Goal: Task Accomplishment & Management: Complete application form

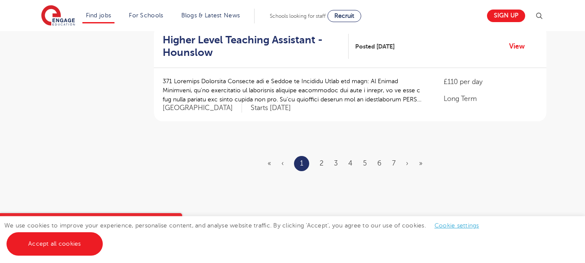
scroll to position [1097, 0]
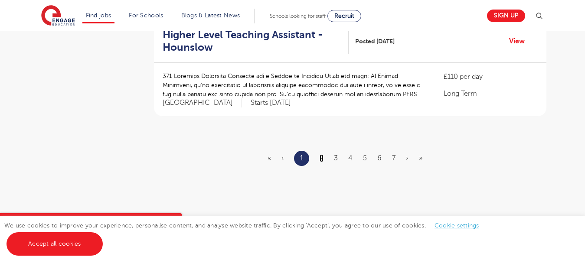
click at [320, 154] on link "2" at bounding box center [321, 158] width 4 height 8
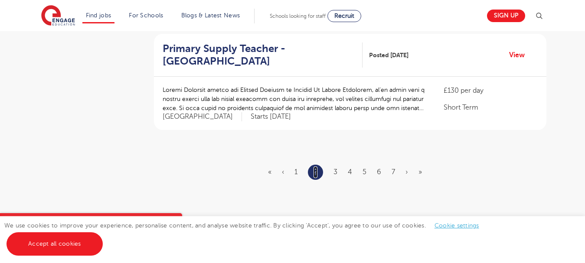
scroll to position [1056, 0]
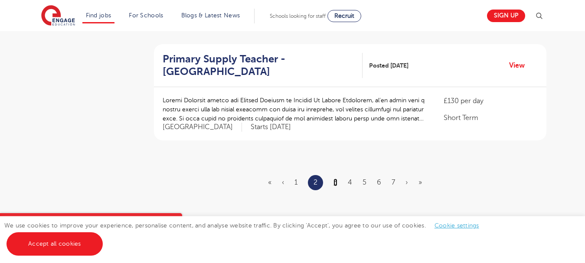
click at [337, 179] on link "3" at bounding box center [335, 183] width 4 height 8
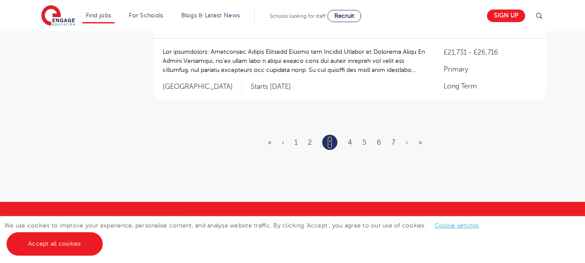
scroll to position [1089, 0]
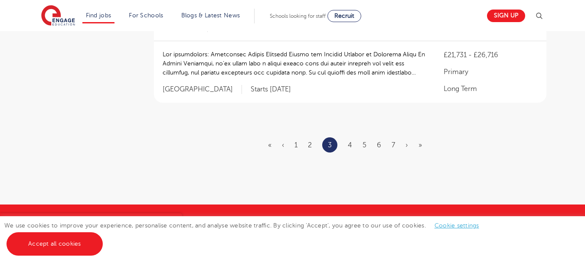
click at [347, 137] on ul "« ‹ 1 2 3 4 5 6 7 › »" at bounding box center [350, 144] width 164 height 15
click at [349, 141] on link "4" at bounding box center [350, 145] width 4 height 8
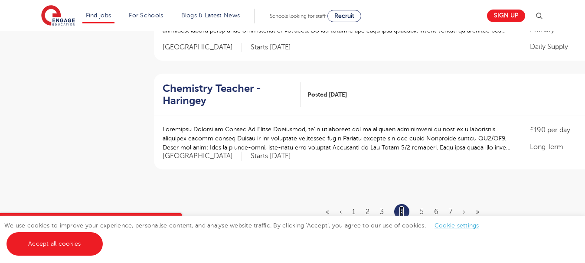
scroll to position [1078, 0]
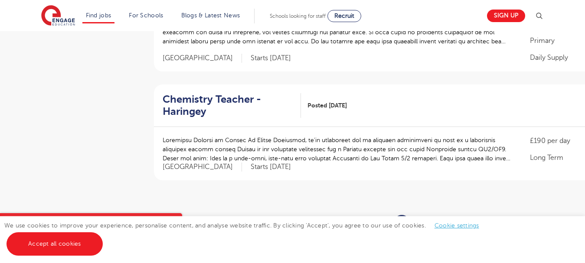
click at [421, 219] on link "5" at bounding box center [422, 223] width 4 height 8
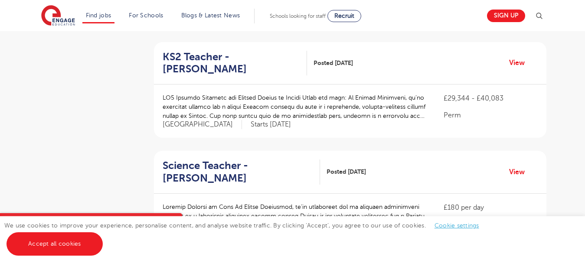
scroll to position [742, 0]
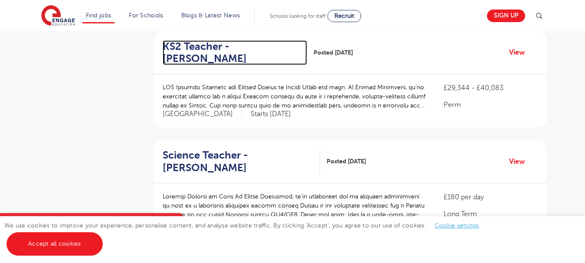
click at [242, 45] on h2 "KS2 Teacher - Sutton" at bounding box center [231, 52] width 137 height 25
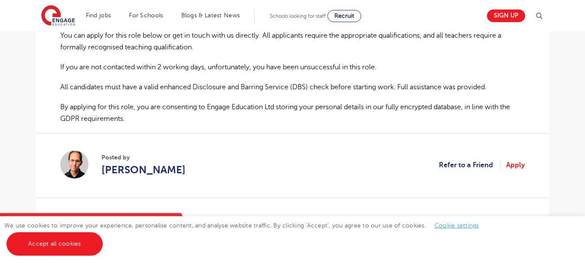
scroll to position [596, 0]
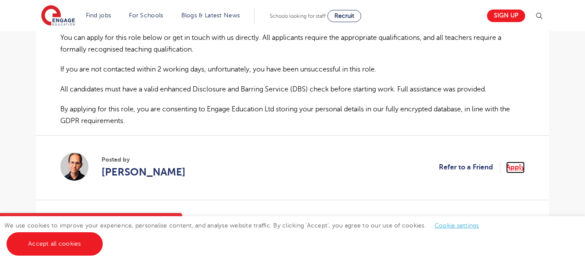
click at [512, 162] on link "Apply" at bounding box center [515, 167] width 19 height 11
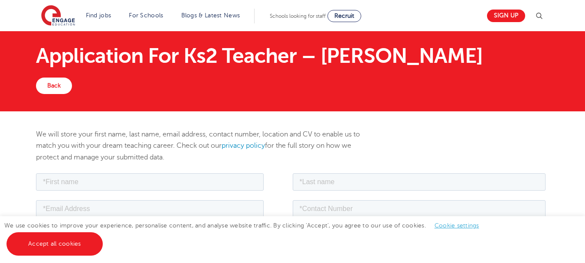
scroll to position [25, 0]
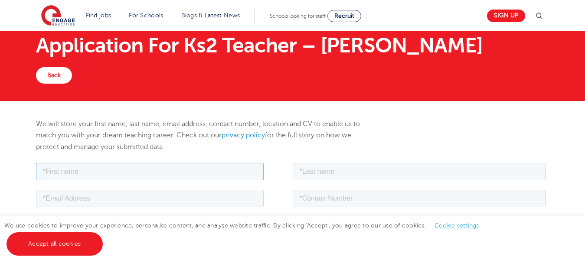
click at [139, 171] on input "text" at bounding box center [150, 171] width 228 height 17
type input "Alecia"
click at [362, 169] on input "text" at bounding box center [419, 171] width 253 height 17
type input "Fender"
click at [218, 200] on input "email" at bounding box center [150, 197] width 228 height 17
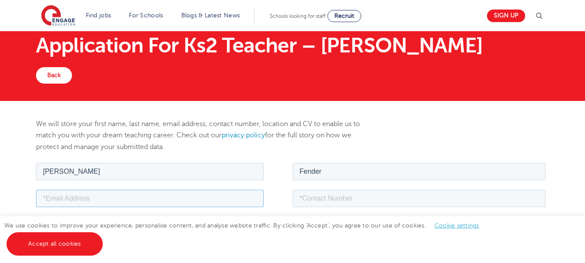
type input "aleciafender@gmail.com"
click at [324, 198] on input "tel" at bounding box center [419, 197] width 253 height 17
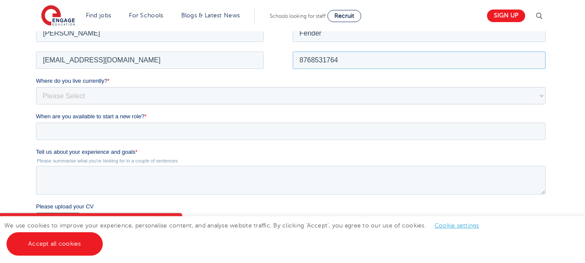
scroll to position [166, 0]
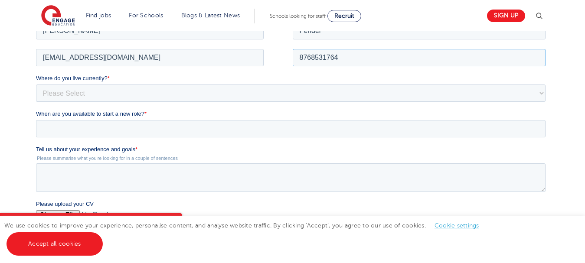
type input "8768531764"
click at [541, 94] on select "Please Select UK Canada Ireland Australia New Zealand Europe USA South Africa J…" at bounding box center [290, 92] width 509 height 17
select select "[GEOGRAPHIC_DATA]"
click at [36, 84] on select "Please Select UK Canada Ireland Australia New Zealand Europe USA South Africa J…" at bounding box center [290, 92] width 509 height 17
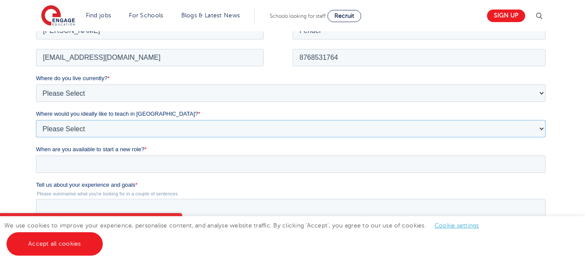
click at [84, 129] on select "Please Select I'm flexible! London Any city in England Greater London/Home Coun…" at bounding box center [290, 128] width 509 height 17
click at [36, 120] on select "Please Select I'm flexible! London Any city in England Greater London/Home Coun…" at bounding box center [290, 128] width 509 height 17
click at [117, 129] on select "Please Select I'm flexible! London Any city in England Greater London/Home Coun…" at bounding box center [290, 128] width 509 height 17
select select "Urban-Other"
click at [36, 120] on select "Please Select I'm flexible! London Any city in England Greater London/Home Coun…" at bounding box center [290, 128] width 509 height 17
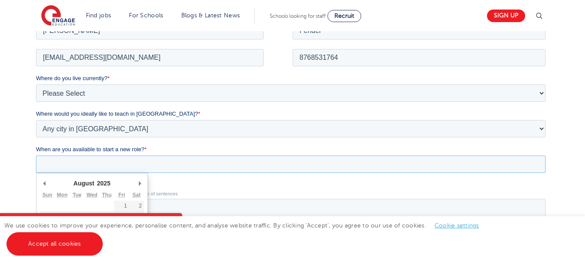
click at [74, 166] on input "When are you available to start a new role? *" at bounding box center [290, 163] width 509 height 17
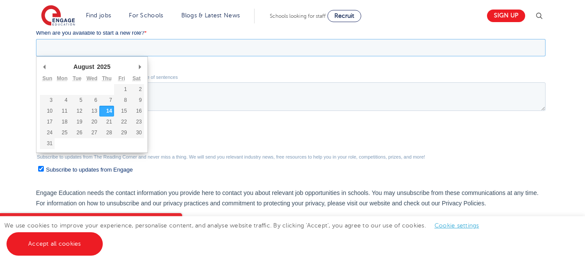
scroll to position [285, 0]
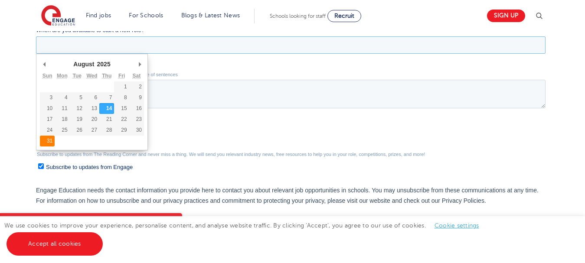
type div "2025-08-31"
type input "2025/08/31"
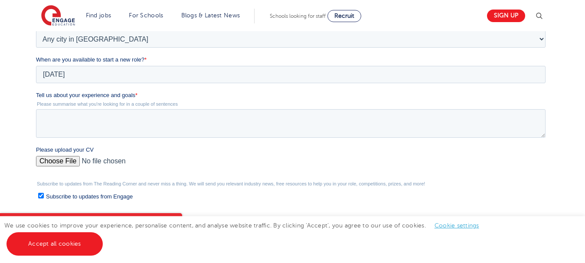
scroll to position [254, 0]
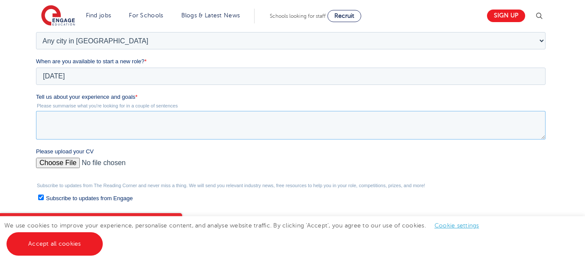
click at [85, 128] on textarea "Tell us about your experience and goals *" at bounding box center [290, 125] width 509 height 29
click at [57, 119] on textarea "Tell us about your experience and goals *" at bounding box center [290, 125] width 509 height 29
paste textarea "I have been privileged to serve as a primary educator for several years, buildi…"
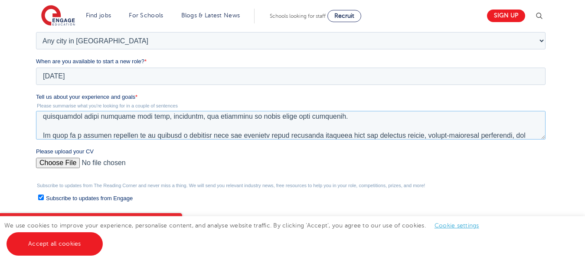
scroll to position [26, 0]
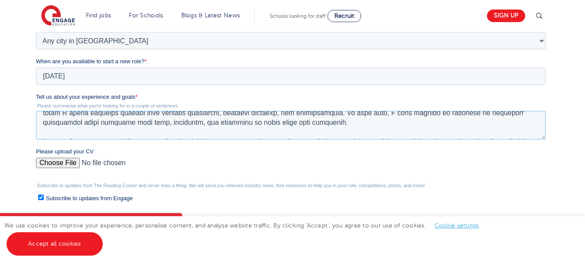
click at [335, 123] on textarea "Tell us about your experience and goals *" at bounding box center [290, 125] width 509 height 29
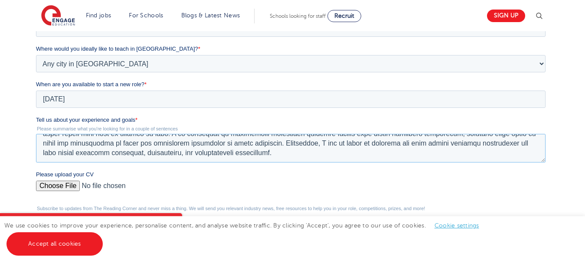
scroll to position [225, 0]
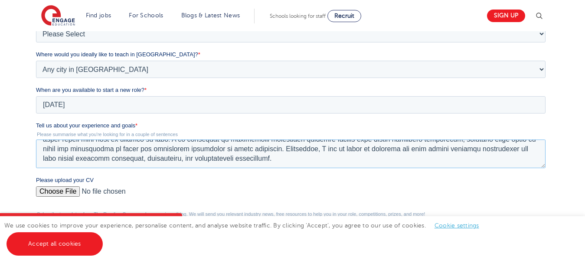
type textarea "I have been privileged to serve as a primary educator for several years, buildi…"
click at [72, 191] on input "Please upload your CV" at bounding box center [290, 194] width 509 height 17
type input "C:\fakepath\Alecia's CV.docx"
click at [128, 9] on ul "Find jobs All vacancies We have one of the UK's largest database. and with hund…" at bounding box center [168, 16] width 172 height 15
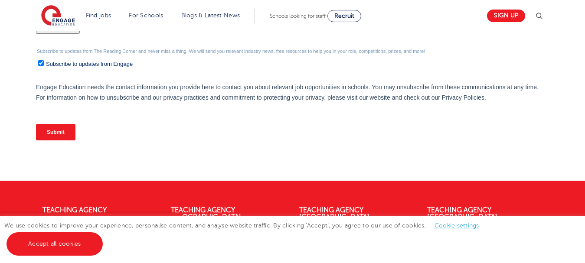
scroll to position [386, 0]
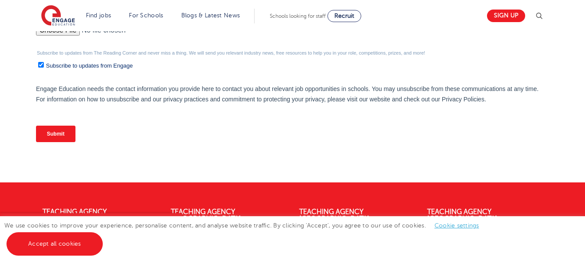
click at [53, 132] on input "Submit" at bounding box center [55, 134] width 39 height 16
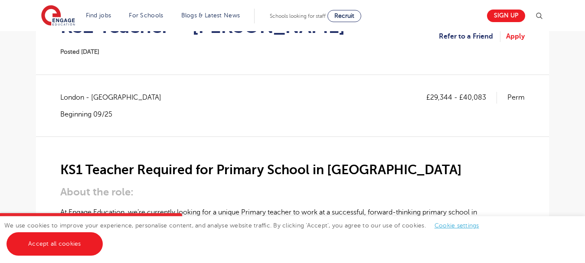
scroll to position [99, 0]
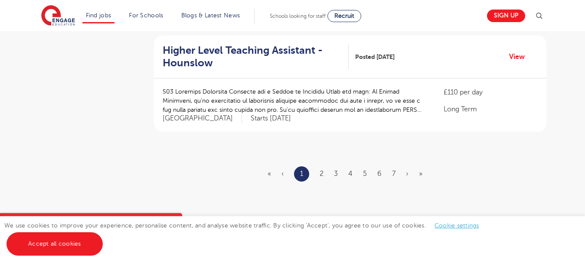
scroll to position [1162, 0]
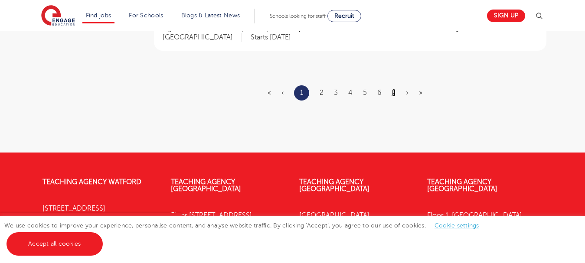
click at [392, 89] on link "7" at bounding box center [393, 93] width 3 height 8
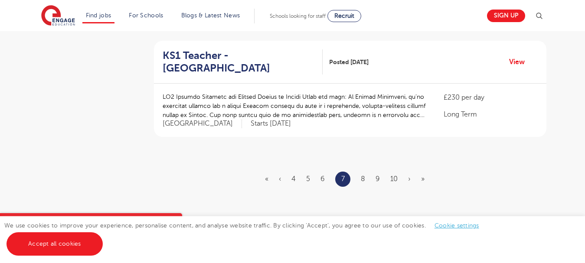
scroll to position [1037, 0]
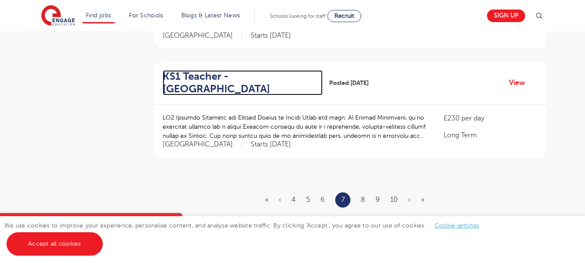
click at [183, 78] on h2 "KS1 Teacher - Elmbridge" at bounding box center [239, 82] width 153 height 25
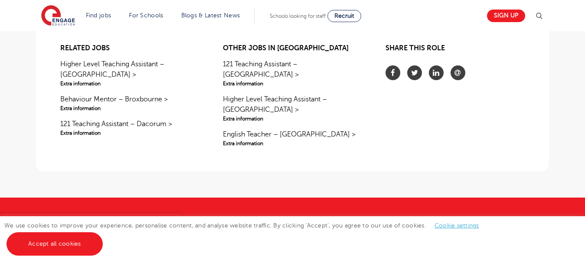
scroll to position [641, 0]
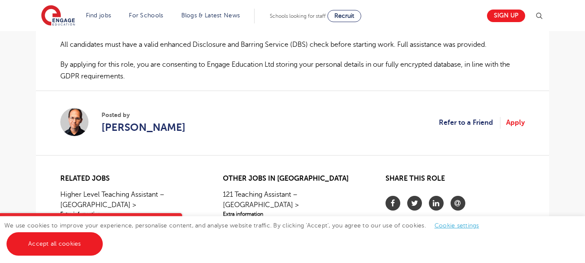
click at [514, 117] on link "Apply" at bounding box center [515, 122] width 19 height 11
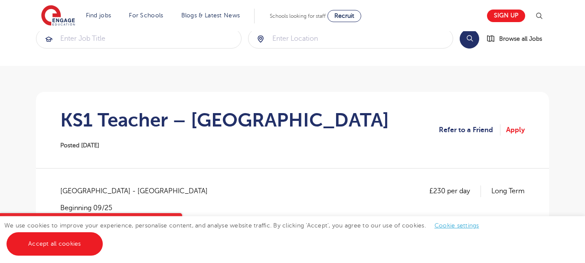
scroll to position [18, 0]
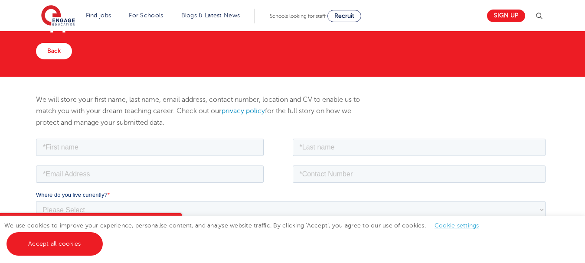
scroll to position [57, 0]
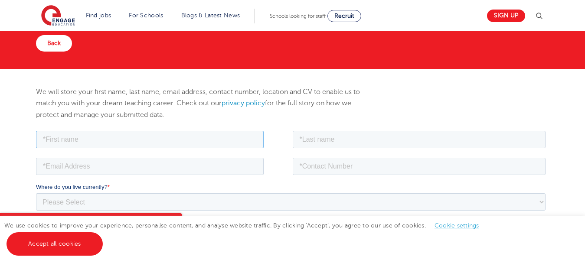
click at [179, 138] on input "text" at bounding box center [150, 138] width 228 height 17
type input "Alecia"
click at [301, 140] on input "text" at bounding box center [419, 138] width 253 height 17
type input "Fender"
click at [226, 165] on input "email" at bounding box center [150, 165] width 228 height 17
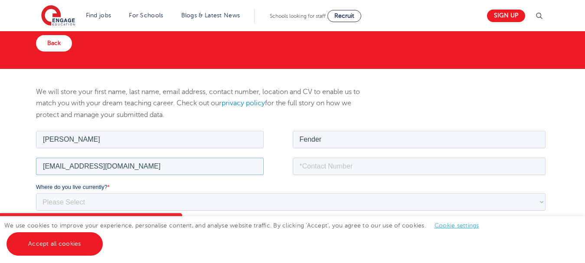
type input "aleciafender@gmail.com"
click at [368, 170] on input "tel" at bounding box center [419, 165] width 253 height 17
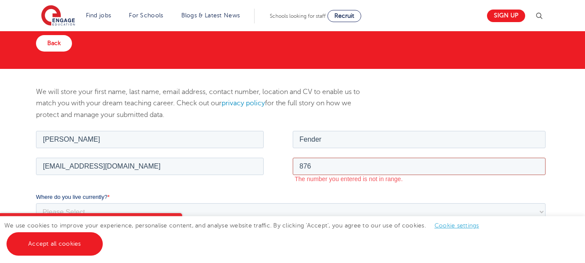
type input "8768531764"
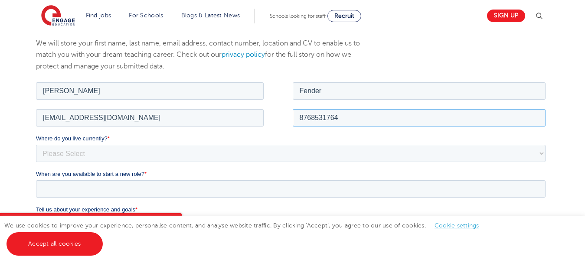
scroll to position [127, 0]
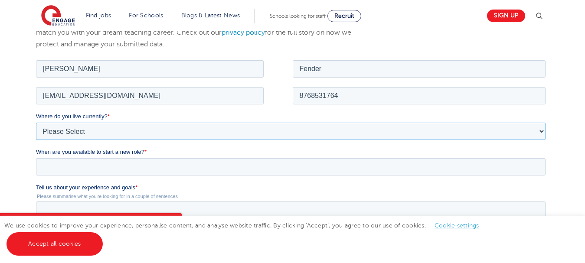
click at [187, 132] on select "Please Select UK Canada Ireland Australia New Zealand Europe USA South Africa J…" at bounding box center [290, 130] width 509 height 17
select select "Jamaica"
click at [36, 122] on select "Please Select UK Canada Ireland Australia New Zealand Europe USA South Africa J…" at bounding box center [290, 130] width 509 height 17
click at [143, 168] on select "Please Select I'm flexible! London Any city in England Greater London/Home Coun…" at bounding box center [290, 166] width 509 height 17
select select "Urban-Other"
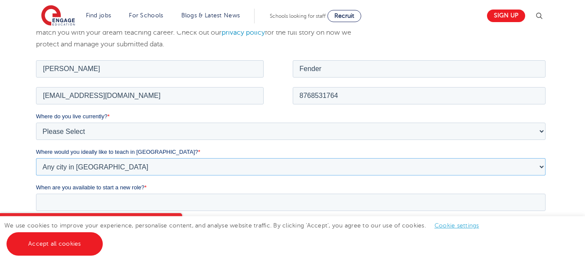
click at [36, 158] on select "Please Select I'm flexible! London Any city in England Greater London/Home Coun…" at bounding box center [290, 166] width 509 height 17
click at [90, 206] on input "When are you available to start a new role? *" at bounding box center [290, 201] width 509 height 17
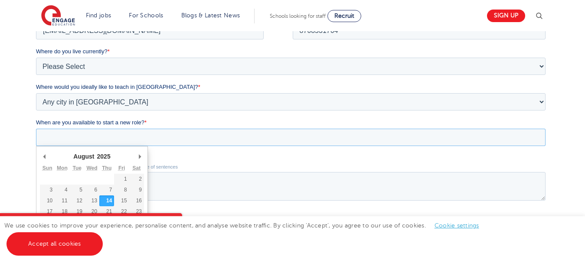
scroll to position [195, 0]
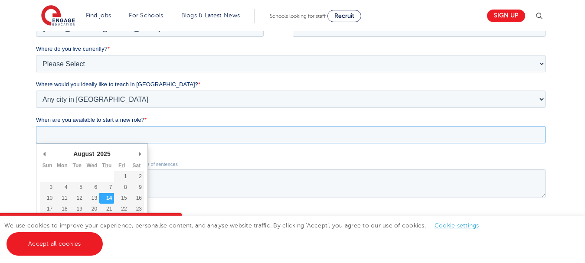
click at [163, 140] on input "When are you available to start a new role? *" at bounding box center [290, 134] width 509 height 17
click at [129, 153] on div "August January February March April May June July August September October Nove…" at bounding box center [92, 153] width 104 height 13
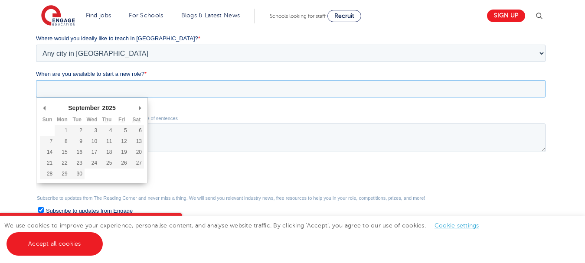
scroll to position [271, 0]
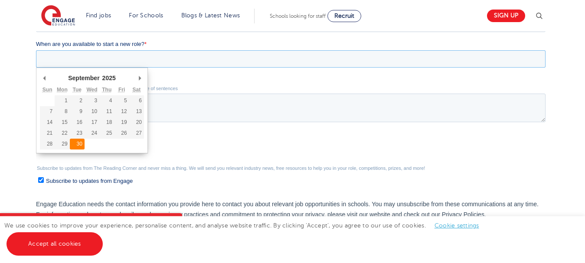
type div "2025-09-30"
type input "2025/09/30"
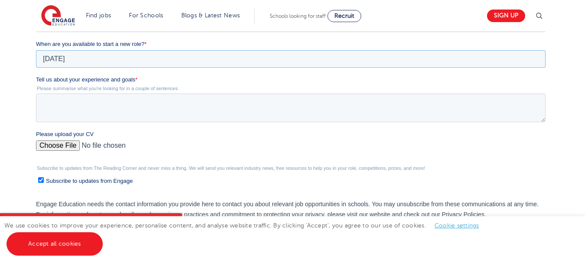
click at [102, 64] on input "2025/09/30" at bounding box center [290, 58] width 509 height 17
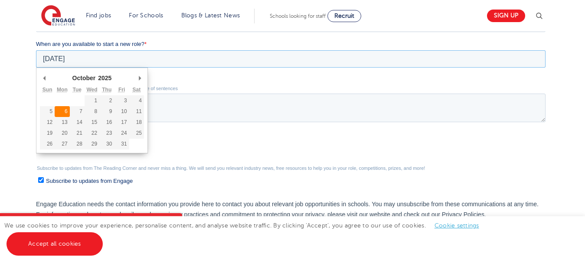
type div "2025-10-06"
type input "2025/10/06"
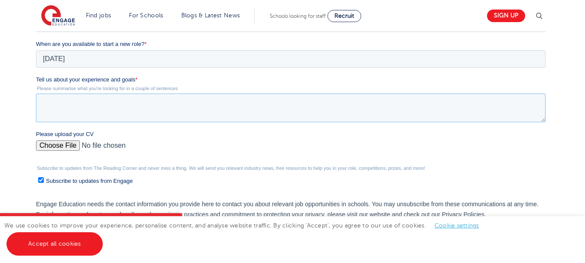
click at [74, 101] on textarea "Tell us about your experience and goals *" at bounding box center [290, 108] width 509 height 29
paste textarea "I have been privileged to serve as a primary educator for several years, buildi…"
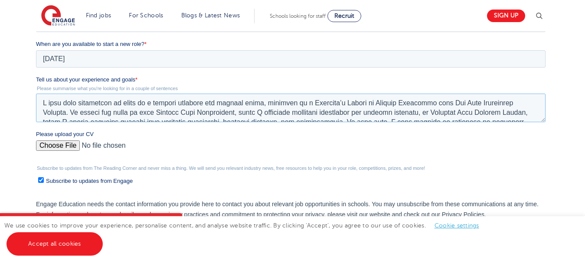
type textarea "I have been privileged to serve as a primary educator for several years, buildi…"
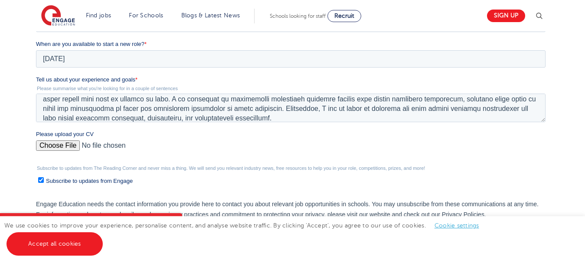
click at [88, 186] on fieldset "Subscribe to updates from The Reading Corner and never miss a thing. We will se…" at bounding box center [292, 179] width 513 height 27
click at [71, 144] on input "Please upload your CV" at bounding box center [290, 148] width 509 height 17
type input "C:\fakepath\Alecia's CV.docx"
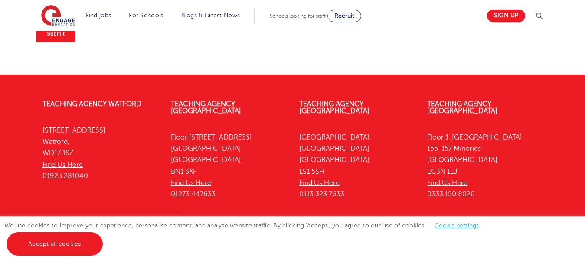
scroll to position [488, 0]
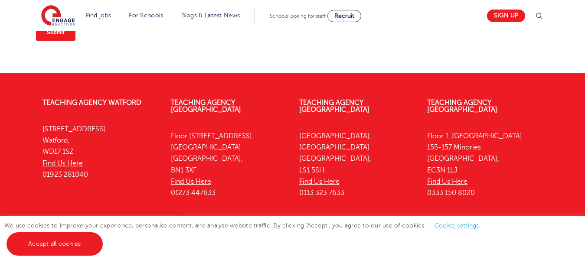
click at [64, 39] on input "Submit" at bounding box center [55, 32] width 39 height 16
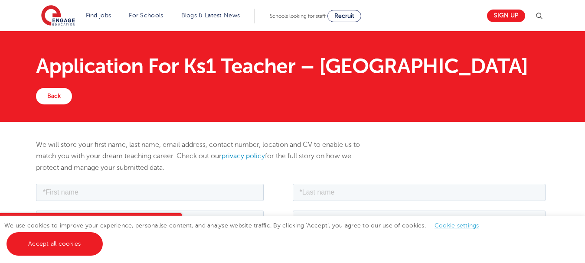
scroll to position [1, 0]
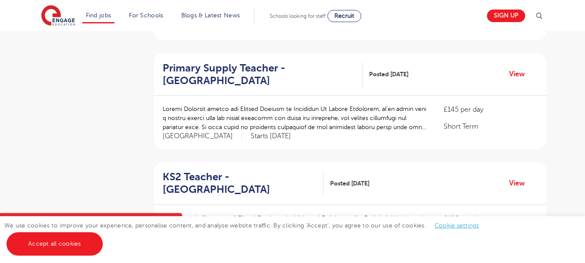
scroll to position [404, 0]
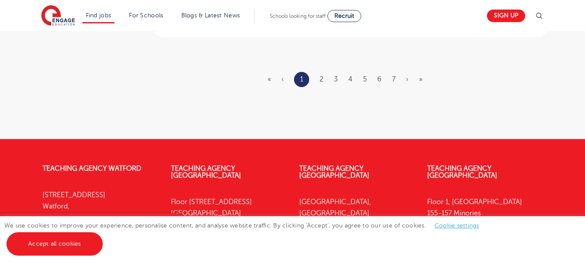
scroll to position [1084, 0]
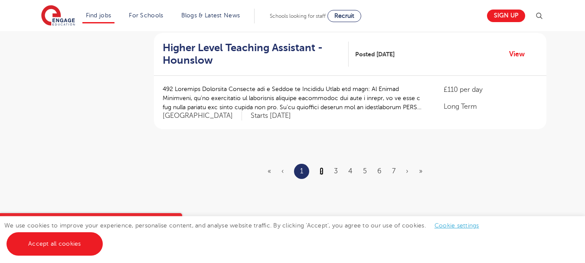
click at [319, 167] on link "2" at bounding box center [321, 171] width 4 height 8
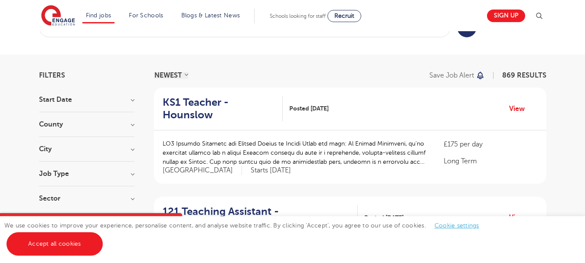
scroll to position [29, 0]
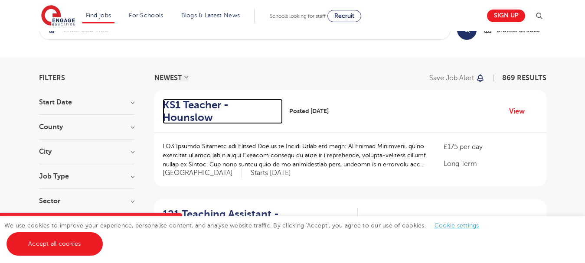
click at [211, 104] on h2 "KS1 Teacher - Hounslow" at bounding box center [219, 111] width 113 height 25
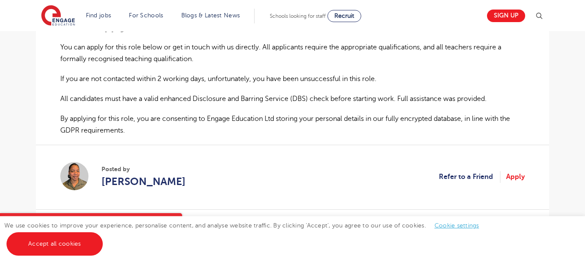
scroll to position [589, 0]
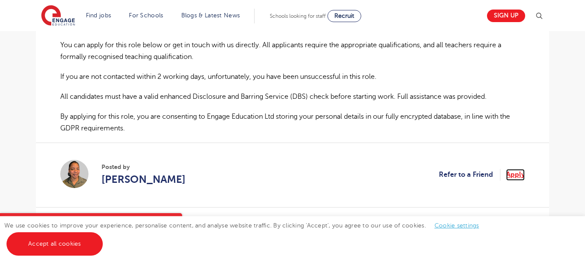
click at [513, 169] on link "Apply" at bounding box center [515, 174] width 19 height 11
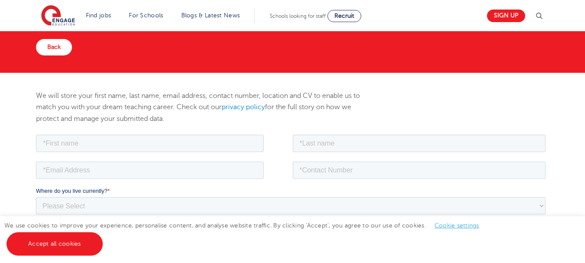
scroll to position [54, 0]
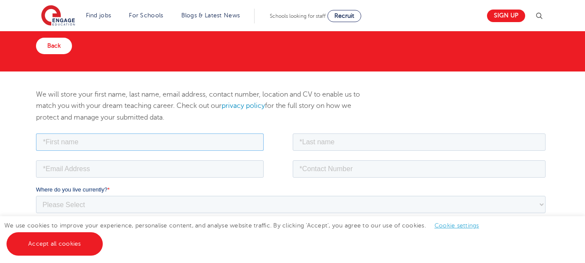
click at [210, 140] on input "text" at bounding box center [150, 141] width 228 height 17
type input "Alecia"
click at [354, 142] on input "text" at bounding box center [419, 141] width 253 height 17
type input "Fender"
click at [219, 166] on input "email" at bounding box center [150, 168] width 228 height 17
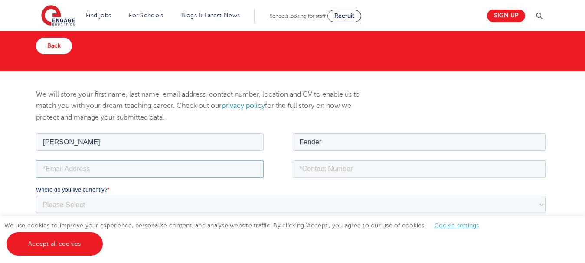
type input "aleciafender@gmail.com"
click at [329, 173] on input "tel" at bounding box center [419, 168] width 253 height 17
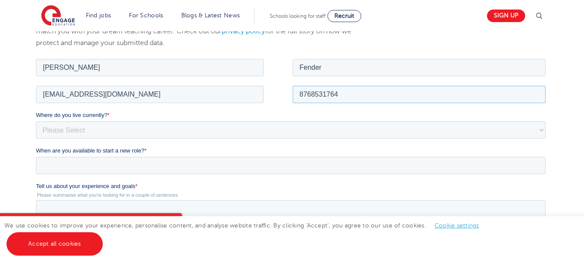
scroll to position [133, 0]
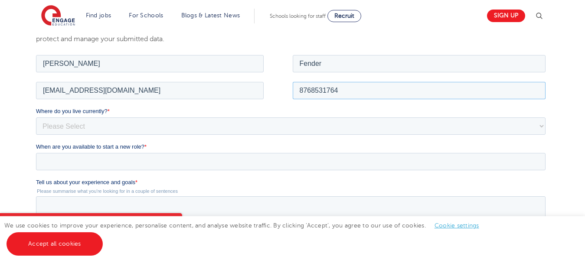
type input "8768531764"
click at [202, 124] on select "Please Select UK Canada Ireland Australia New Zealand Europe USA South Africa J…" at bounding box center [290, 125] width 509 height 17
select select "Jamaica"
click at [36, 117] on select "Please Select UK Canada Ireland Australia New Zealand Europe USA South Africa J…" at bounding box center [290, 125] width 509 height 17
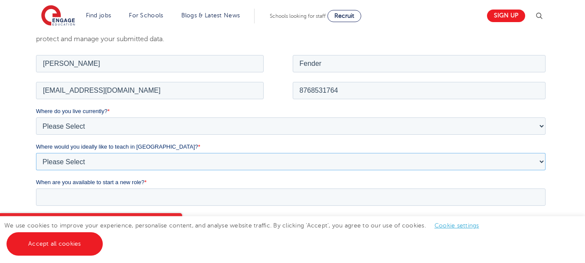
click at [128, 164] on select "Please Select I'm flexible! London Any city in England Greater London/Home Coun…" at bounding box center [290, 161] width 509 height 17
select select "Urban-Other"
click at [36, 153] on select "Please Select I'm flexible! London Any city in England Greater London/Home Coun…" at bounding box center [290, 161] width 509 height 17
click at [86, 201] on input "When are you available to start a new role? *" at bounding box center [290, 196] width 509 height 17
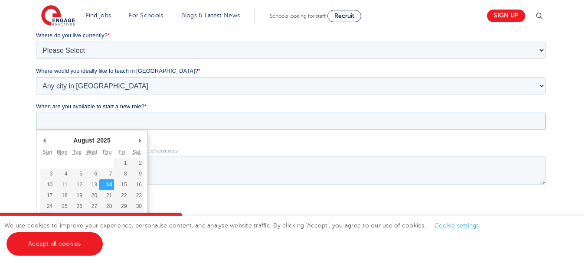
scroll to position [229, 0]
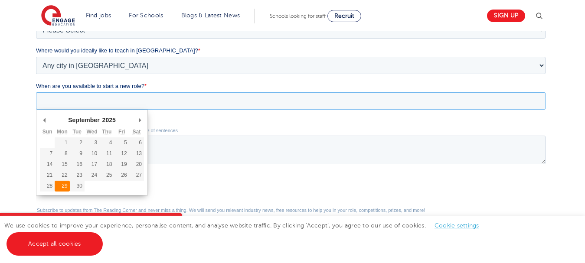
type div "2025-09-29"
type input "2025/09/29"
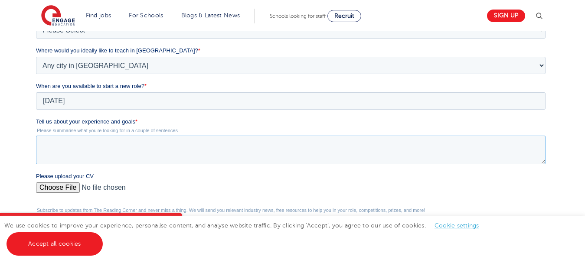
click at [64, 142] on textarea "Tell us about your experience and goals *" at bounding box center [290, 150] width 509 height 29
paste textarea "I have been privileged to serve as a primary educator for several years, buildi…"
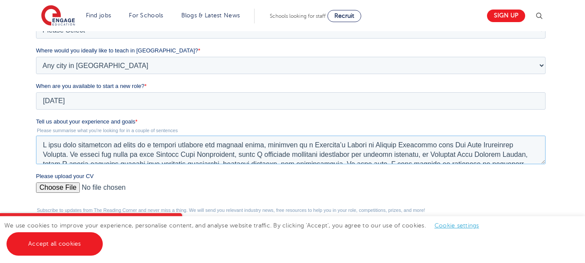
scroll to position [61, 0]
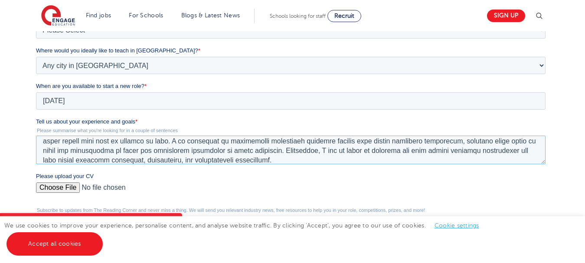
type textarea "I have been privileged to serve as a primary educator for several years, buildi…"
click at [72, 186] on input "Please upload your CV" at bounding box center [290, 191] width 509 height 17
type input "C:\fakepath\Alecia's CV.docx"
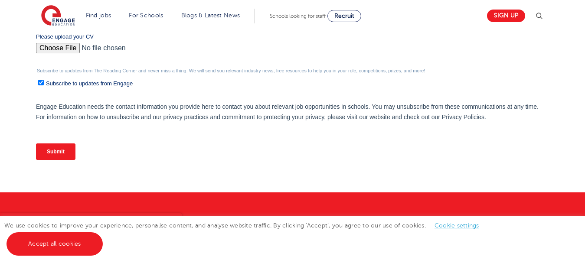
scroll to position [370, 0]
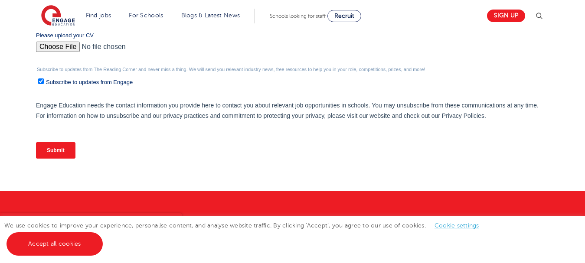
click at [57, 149] on input "Submit" at bounding box center [55, 150] width 39 height 16
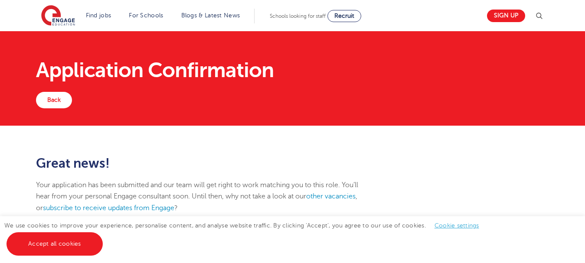
click at [57, 149] on div "Great news! Your application has been submitted and our team will get right to …" at bounding box center [292, 199] width 585 height 147
